Goal: Task Accomplishment & Management: Manage account settings

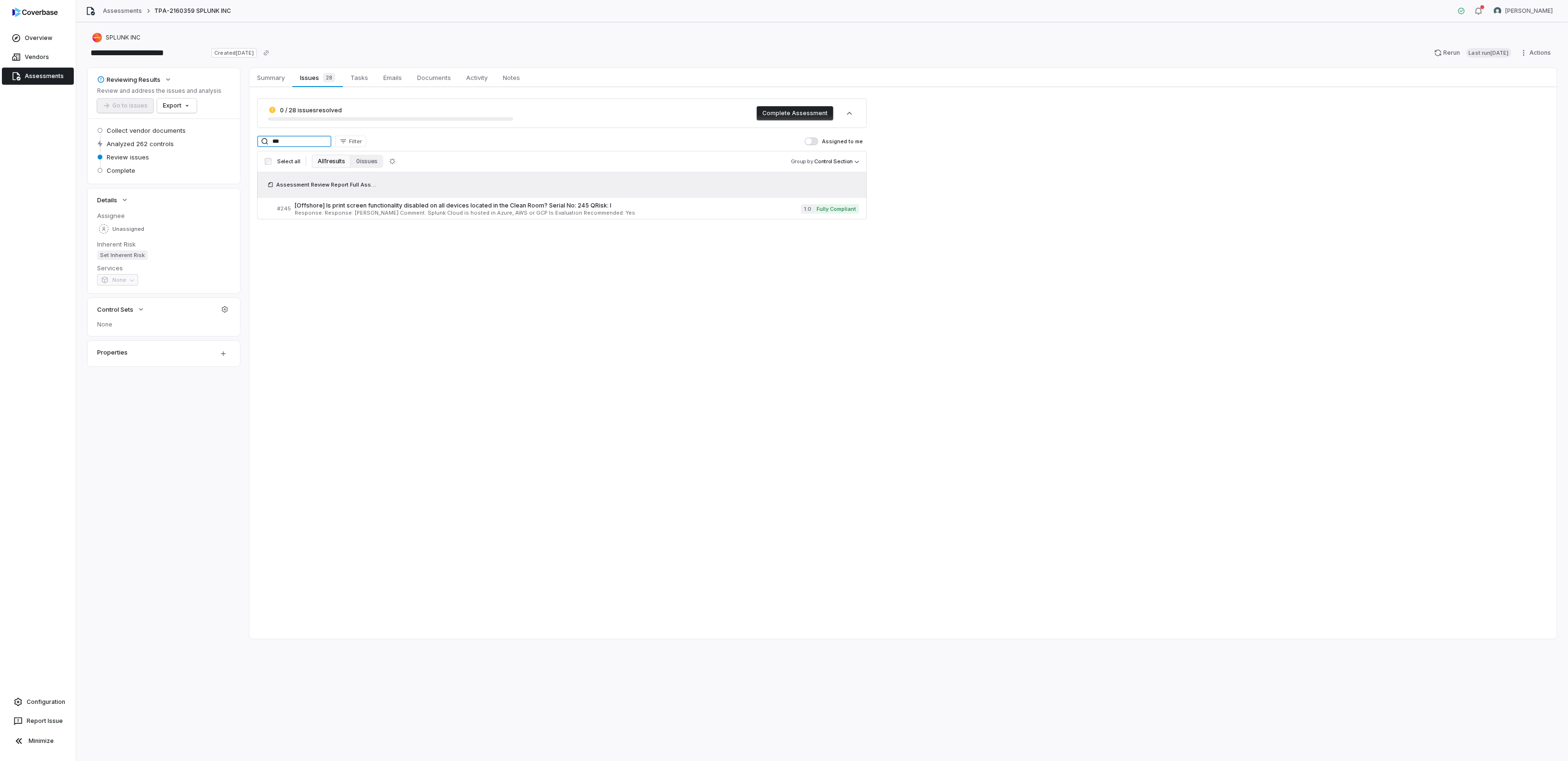
drag, startPoint x: 304, startPoint y: 141, endPoint x: 228, endPoint y: 130, distance: 76.8
click at [225, 132] on div "Reviewing Results Review and address the issues and analysis Go to issues Expor…" at bounding box center [822, 353] width 1469 height 571
click at [337, 206] on span "[Operations and IT Hygiene] Provide evidence of your Patch Management Policy in…" at bounding box center [548, 206] width 507 height 7
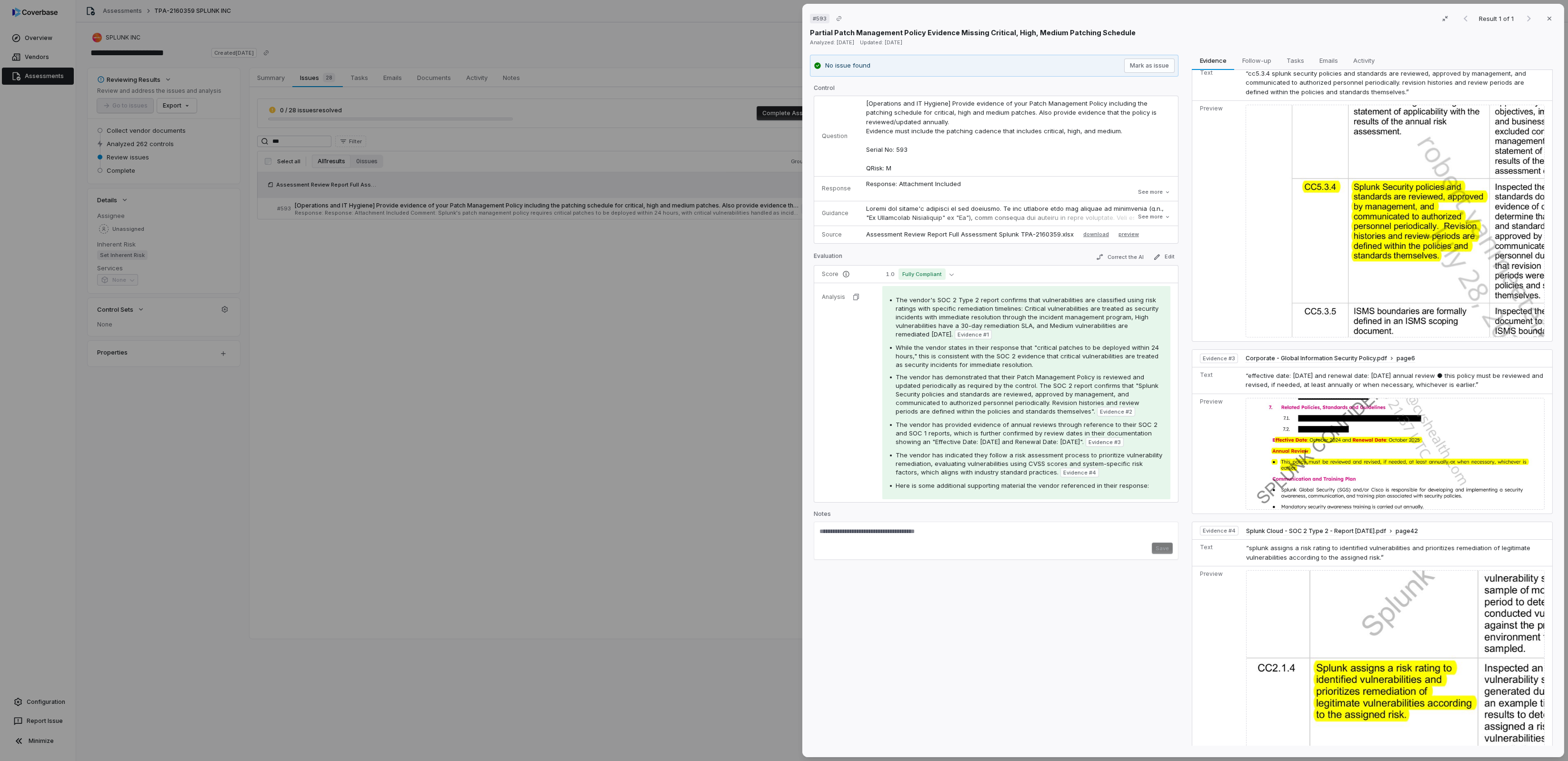
scroll to position [328, 0]
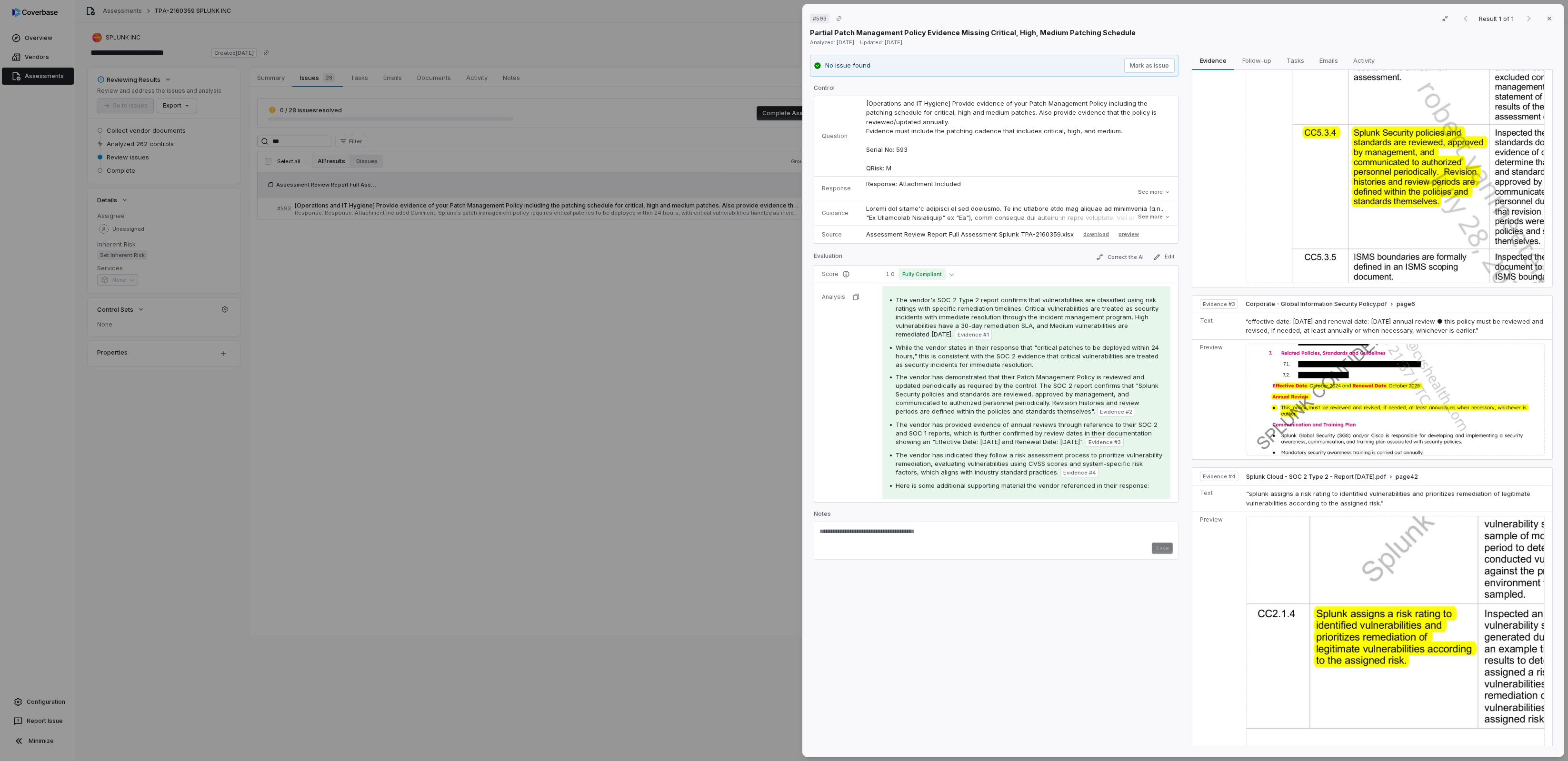
click at [1319, 389] on img at bounding box center [1395, 400] width 299 height 113
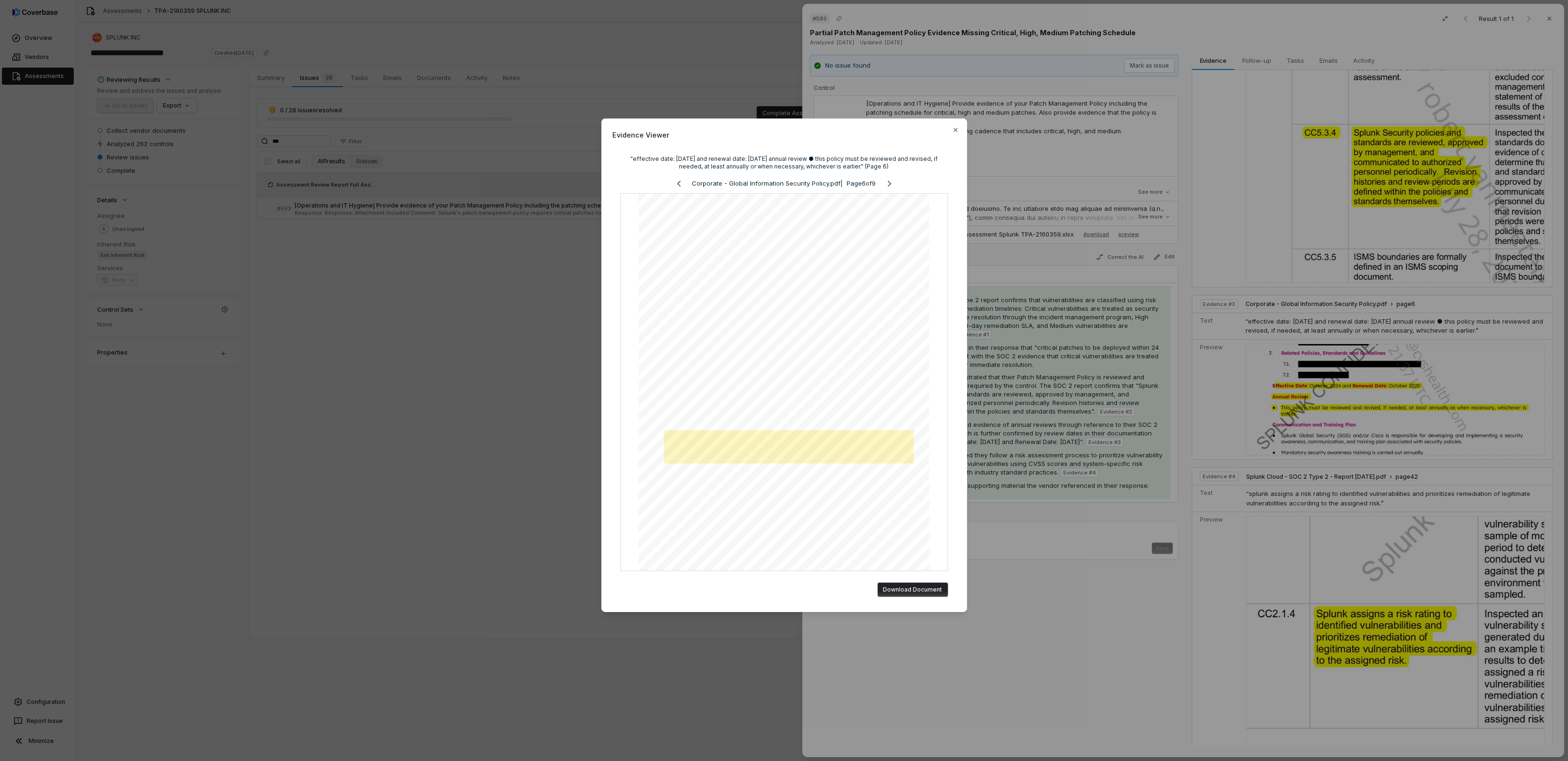
click at [1113, 615] on div "Evidence Viewer "effective date: [DATE] and renewal date: [DATE] annual review …" at bounding box center [784, 380] width 1568 height 761
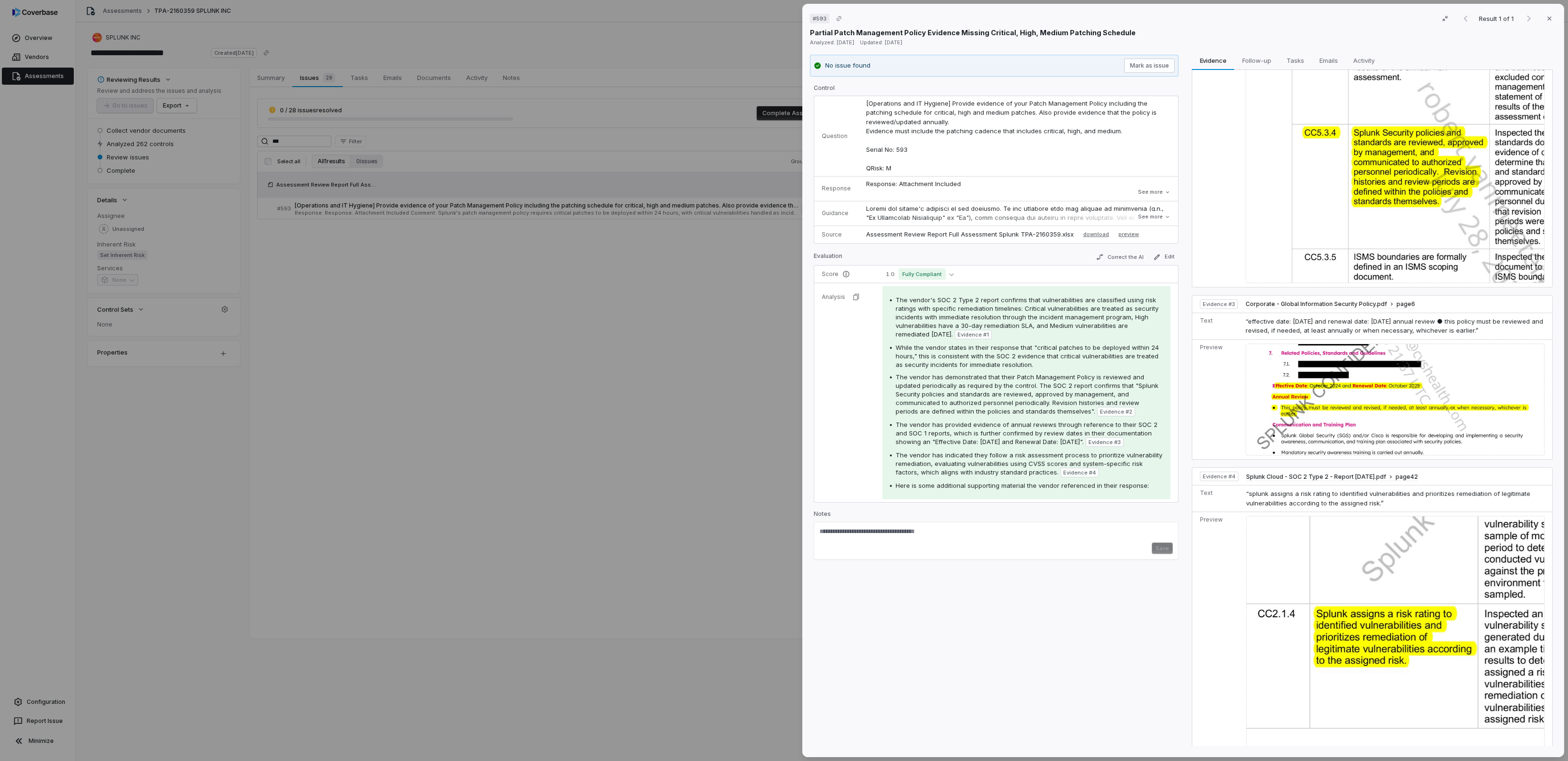
click at [677, 484] on div "# 593 Result 1 of 1 Close Partial Patch Management Policy Evidence Missing Crit…" at bounding box center [784, 380] width 1568 height 761
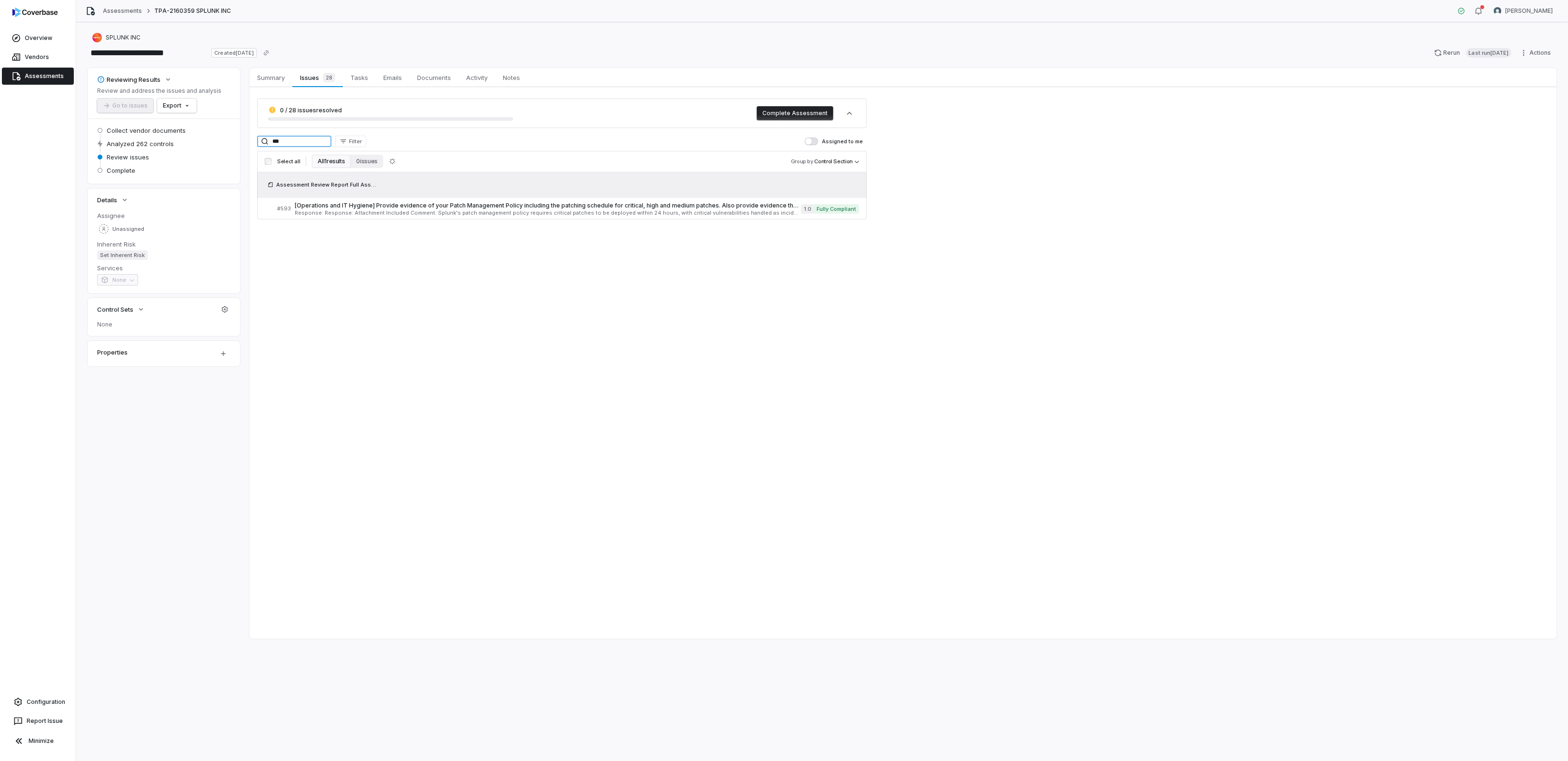
drag, startPoint x: 303, startPoint y: 137, endPoint x: 245, endPoint y: 137, distance: 58.0
click at [245, 137] on div "Reviewing Results Review and address the issues and analysis Go to issues Expor…" at bounding box center [822, 353] width 1469 height 571
type input "***"
click at [375, 210] on span "Response: Response: No Comment: Production environment is separated from develo…" at bounding box center [548, 213] width 507 height 5
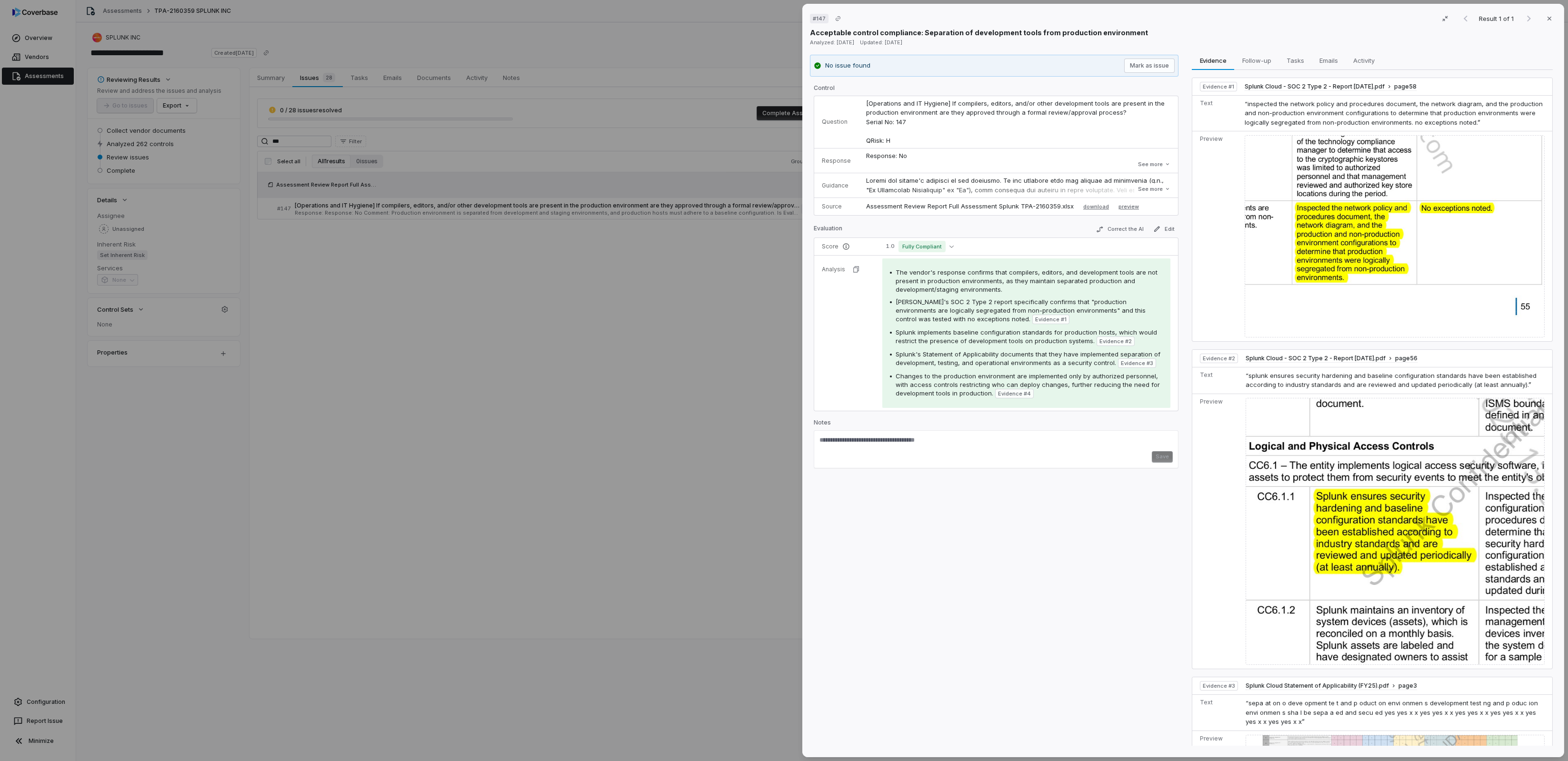
click at [357, 516] on div "# 147 Result 1 of 1 Close Acceptable control compliance: Separation of developm…" at bounding box center [784, 380] width 1568 height 761
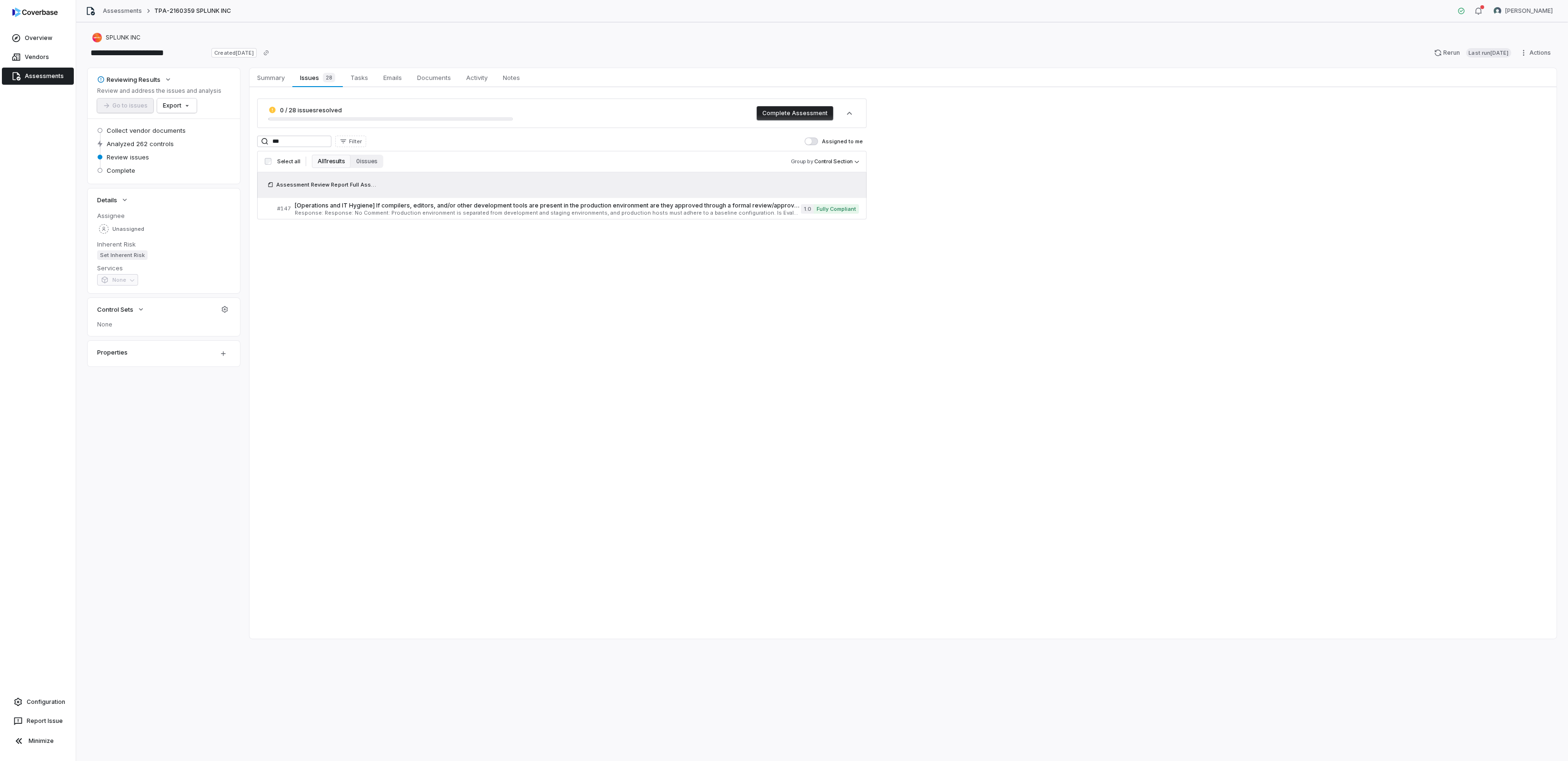
click at [40, 81] on link "Assessments" at bounding box center [38, 76] width 72 height 17
